Goal: Information Seeking & Learning: Understand process/instructions

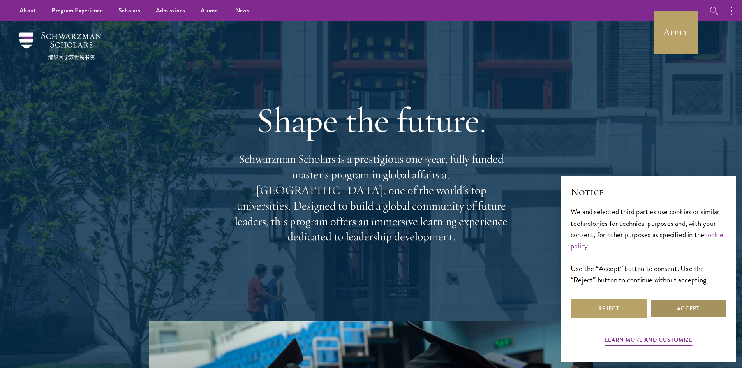
click at [687, 304] on button "Accept" at bounding box center [688, 308] width 76 height 19
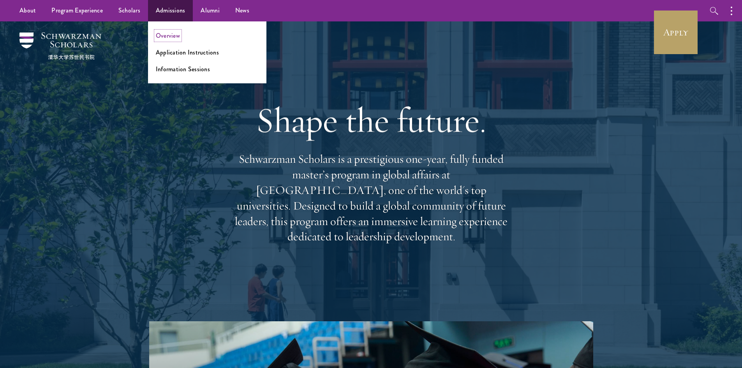
click at [163, 35] on link "Overview" at bounding box center [168, 35] width 24 height 9
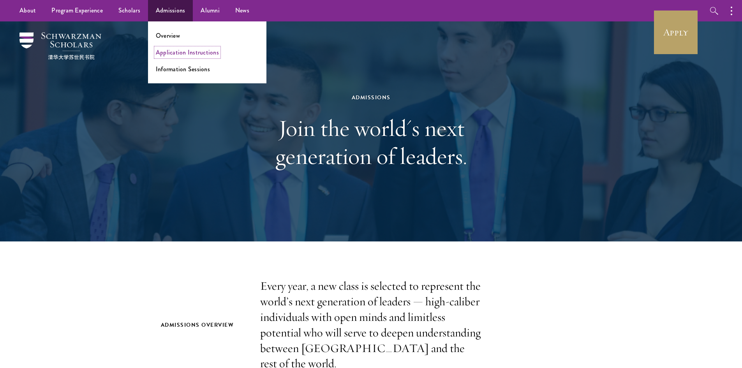
click at [165, 52] on link "Application Instructions" at bounding box center [187, 52] width 63 height 9
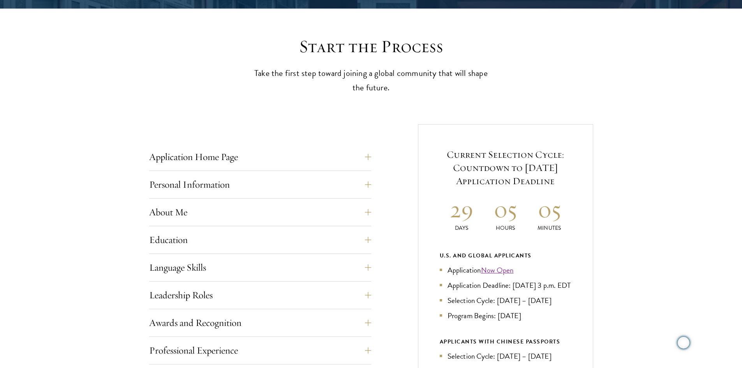
scroll to position [273, 0]
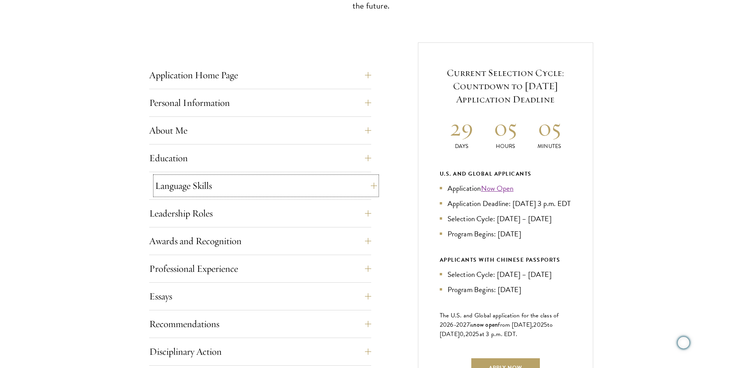
click at [196, 185] on button "Language Skills" at bounding box center [266, 185] width 222 height 19
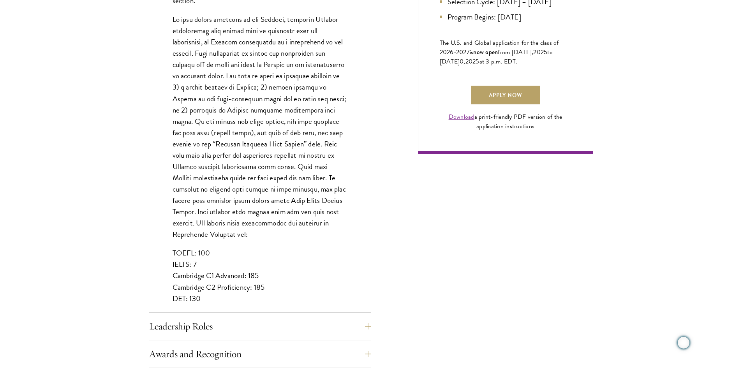
scroll to position [701, 0]
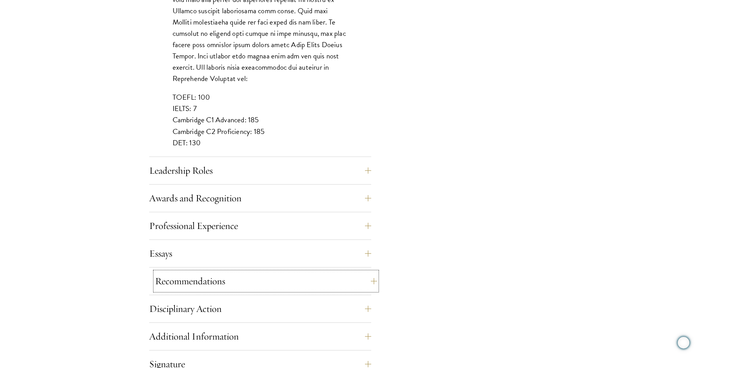
click at [229, 280] on button "Recommendations" at bounding box center [266, 281] width 222 height 19
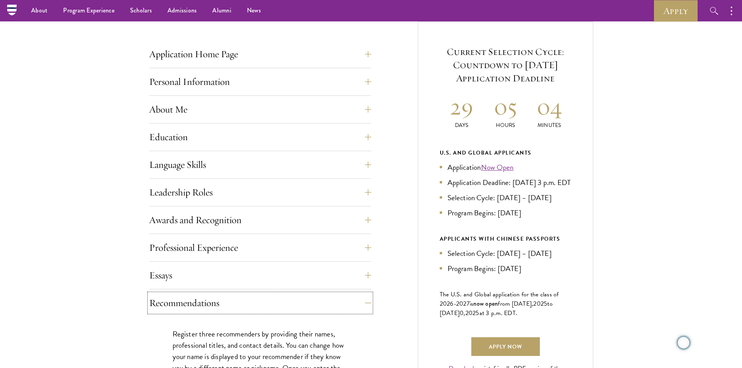
scroll to position [234, 0]
